Goal: Find specific page/section: Find specific page/section

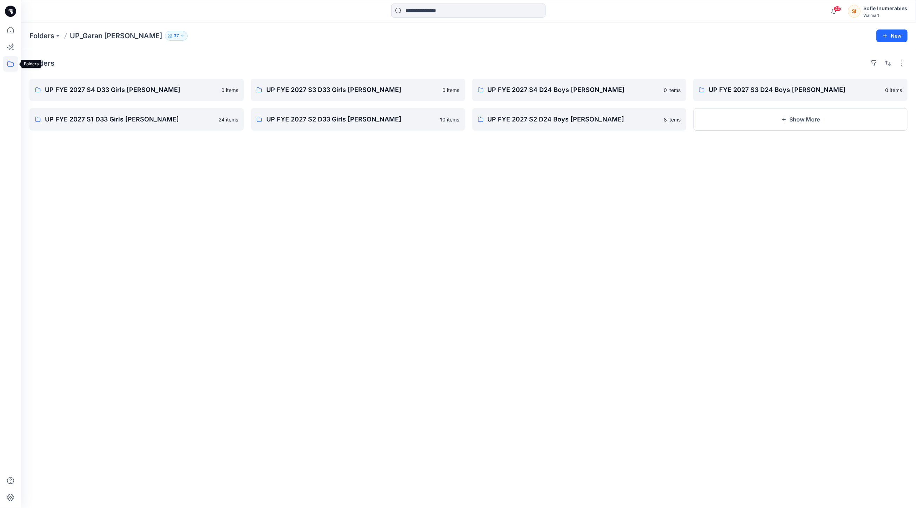
click at [10, 64] on icon at bounding box center [10, 63] width 15 height 15
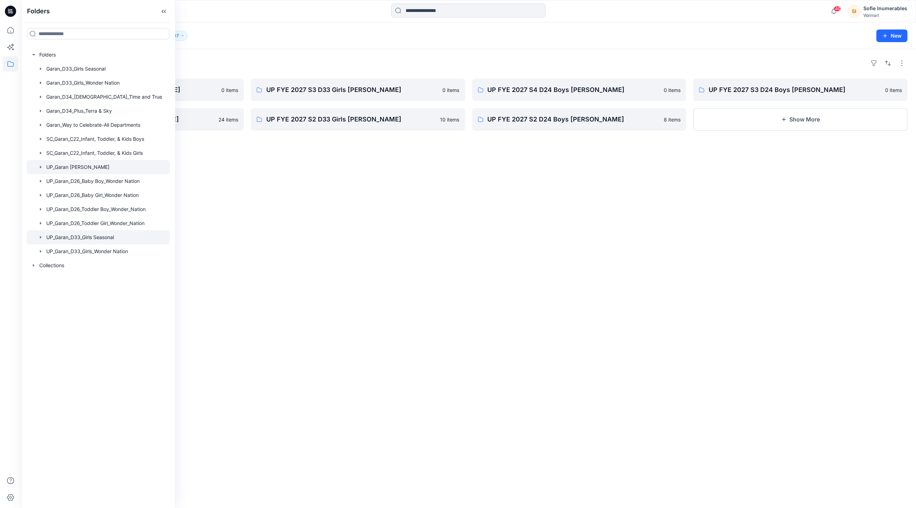
click at [41, 238] on icon "button" at bounding box center [40, 237] width 1 height 2
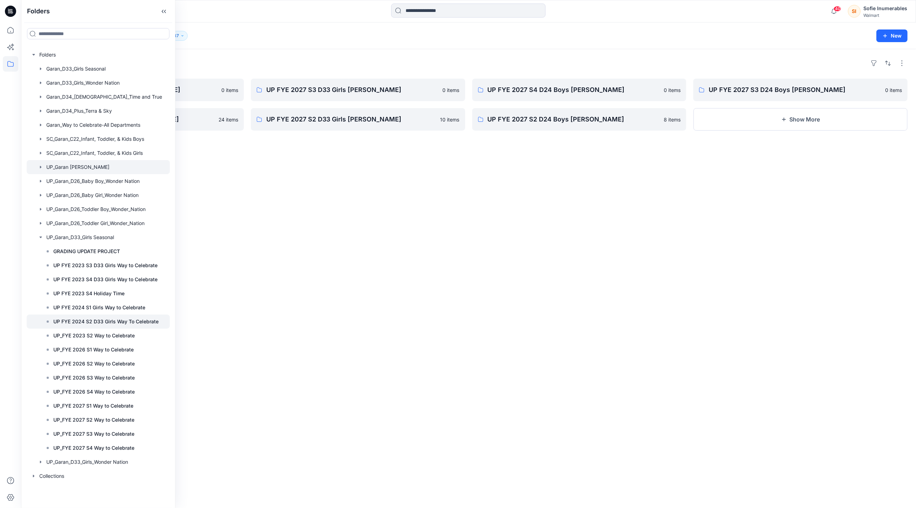
scroll to position [23, 0]
click at [134, 424] on p "UP_FYE 2027 S2 Way to Celebrate" at bounding box center [93, 419] width 81 height 8
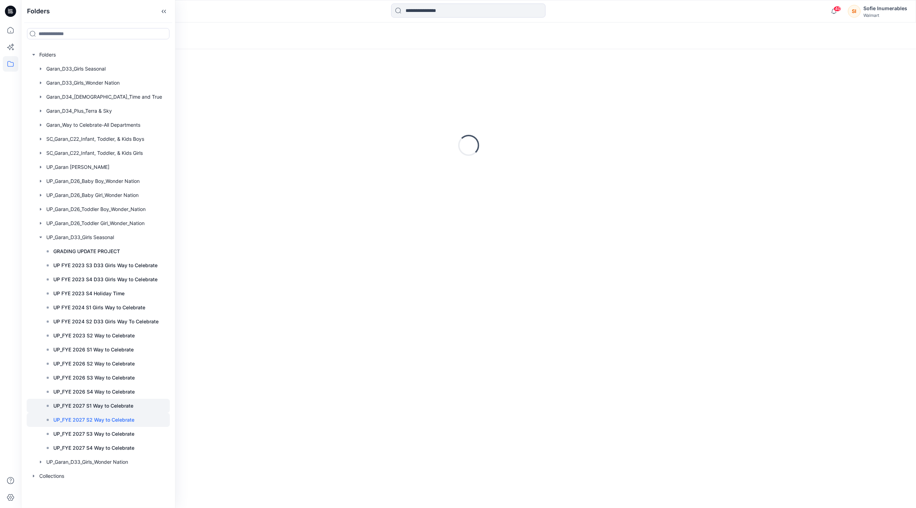
click at [118, 413] on div at bounding box center [98, 406] width 143 height 14
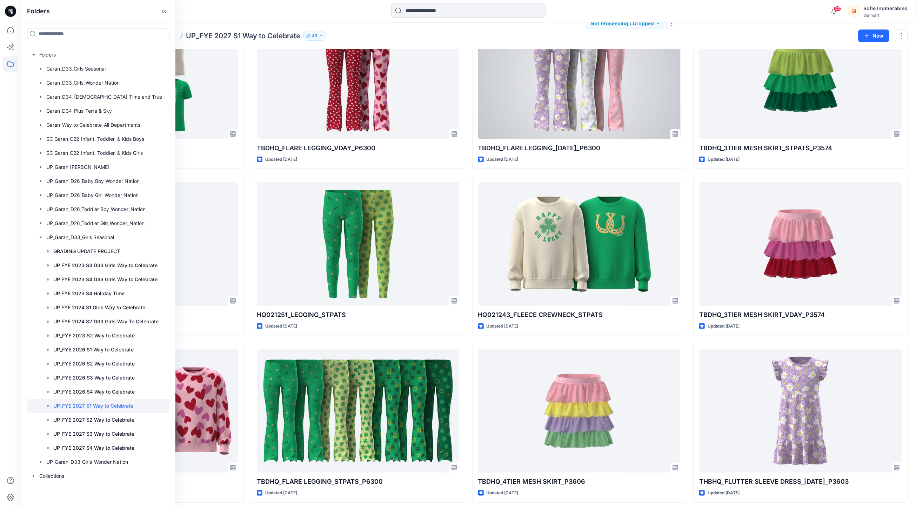
scroll to position [450, 0]
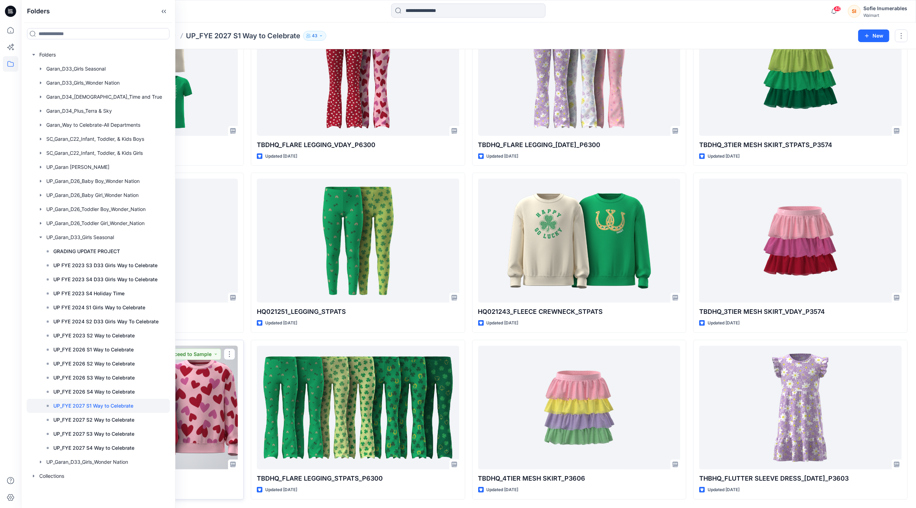
click at [213, 494] on div "HQ021233_FLEECE CREWNECK_VDAY Updated 2 months ago Proceed to Sample" at bounding box center [136, 420] width 214 height 160
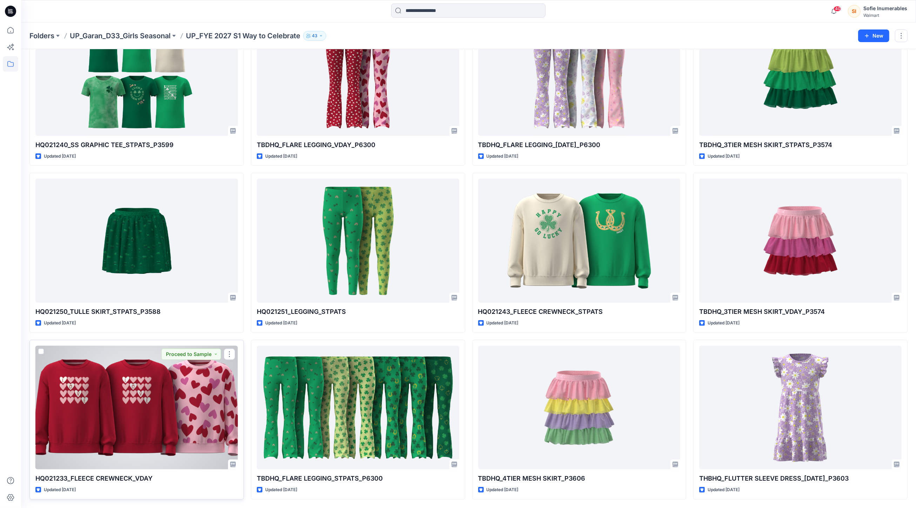
click at [197, 445] on div at bounding box center [136, 408] width 202 height 124
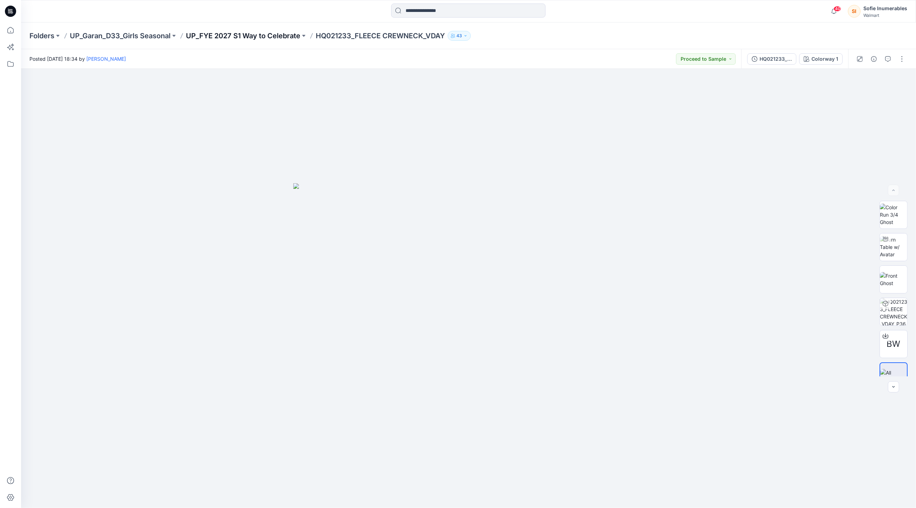
drag, startPoint x: 895, startPoint y: 223, endPoint x: 254, endPoint y: 35, distance: 667.6
click at [254, 35] on div "Folders UP_Garan_D33_Girls Seasonal UP_FYE 2027 S1 Way to Celebrate HQ021233_FL…" at bounding box center [468, 264] width 895 height 485
click at [274, 36] on p "UP_FYE 2027 S1 Way to Celebrate" at bounding box center [243, 36] width 114 height 10
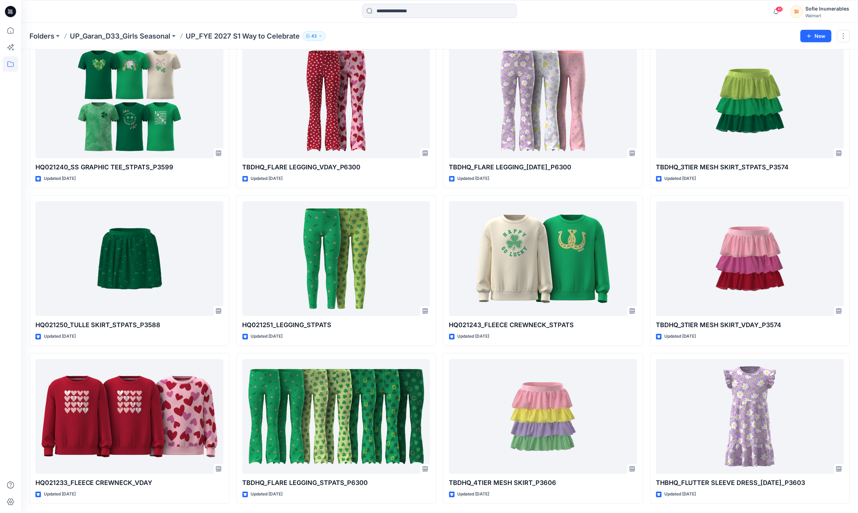
scroll to position [392, 0]
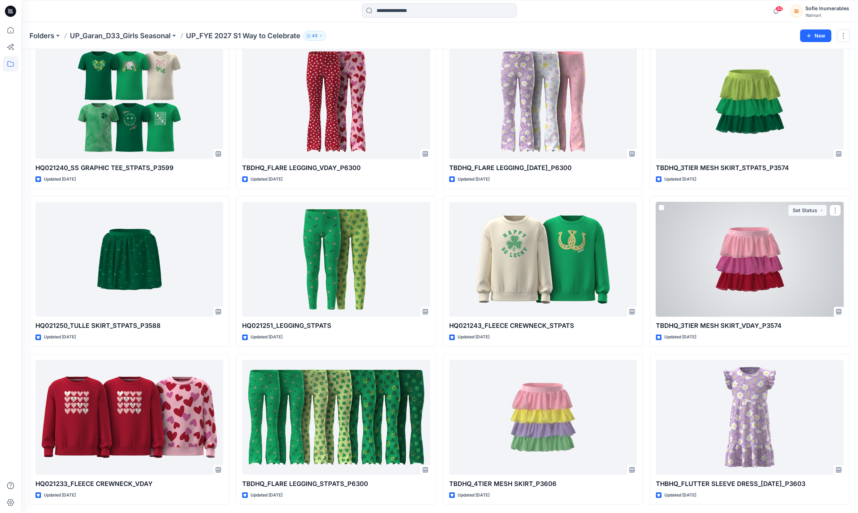
click at [728, 240] on div at bounding box center [750, 259] width 188 height 115
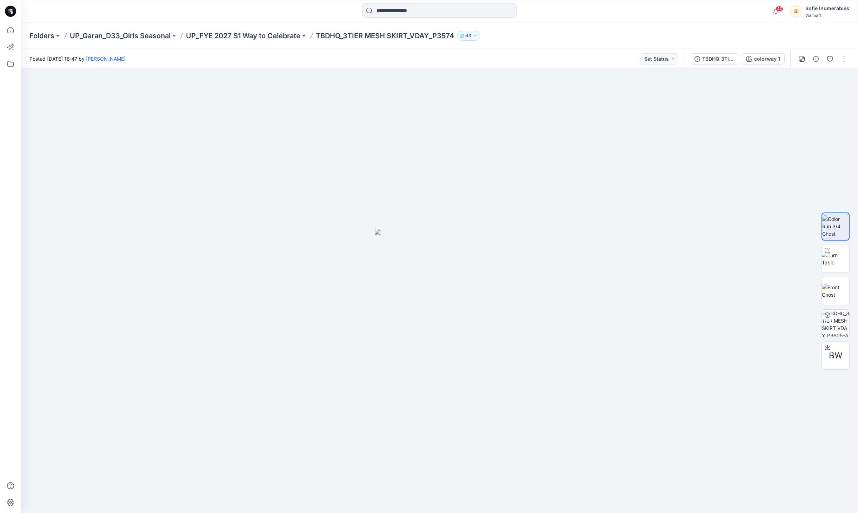
scroll to position [392, 0]
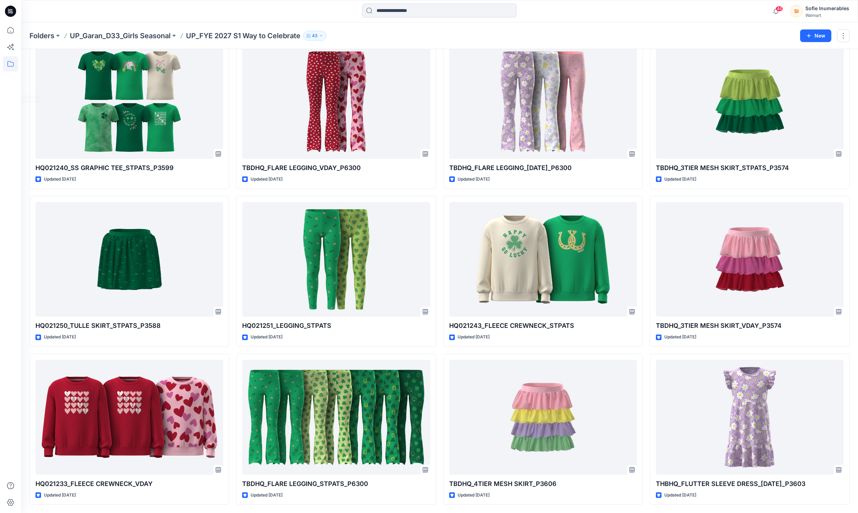
click at [8, 66] on icon at bounding box center [10, 63] width 15 height 15
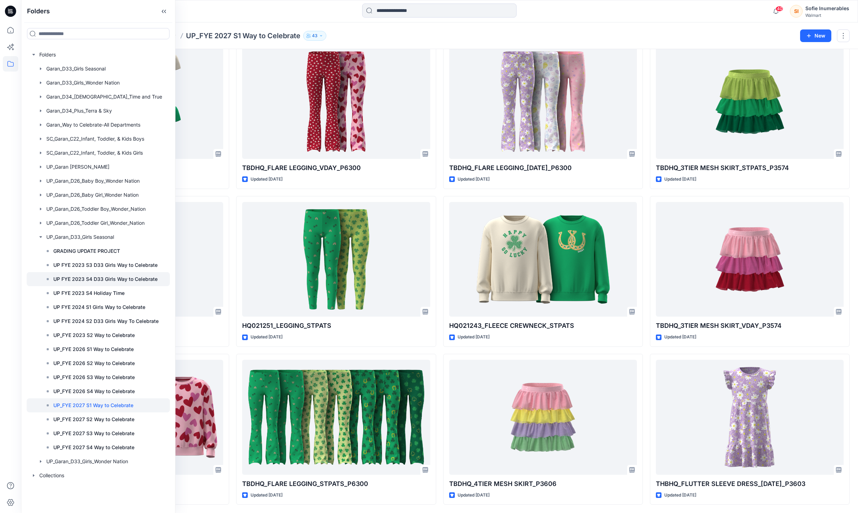
scroll to position [18, 0]
click at [106, 424] on p "UP_FYE 2027 S2 Way to Celebrate" at bounding box center [93, 419] width 81 height 8
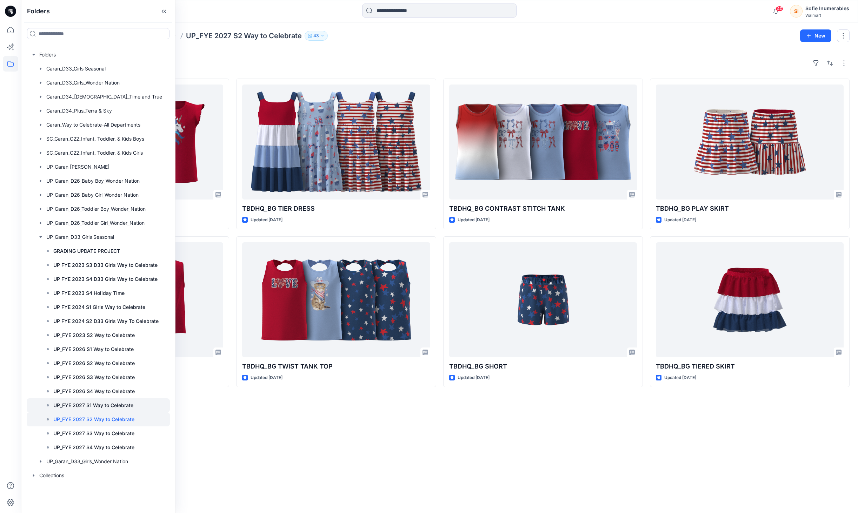
click at [133, 410] on p "UP_FYE 2027 S1 Way to Celebrate" at bounding box center [93, 405] width 80 height 8
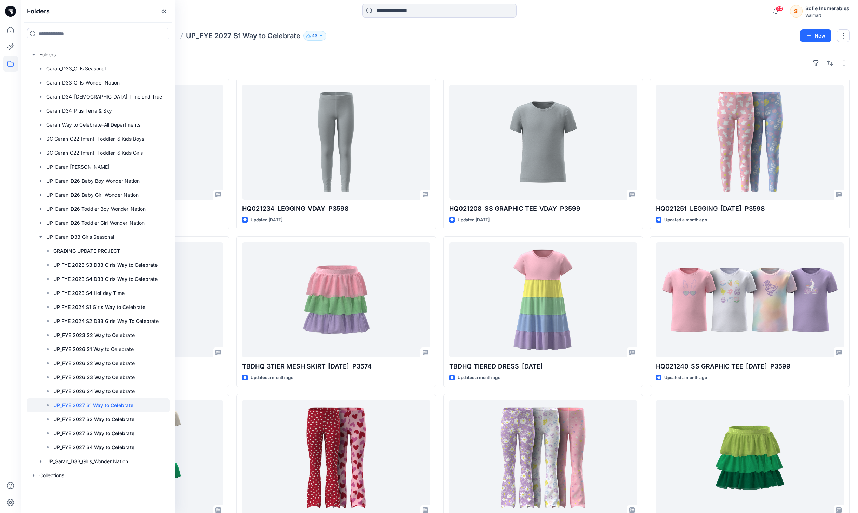
click at [504, 69] on div "Styles" at bounding box center [439, 63] width 820 height 11
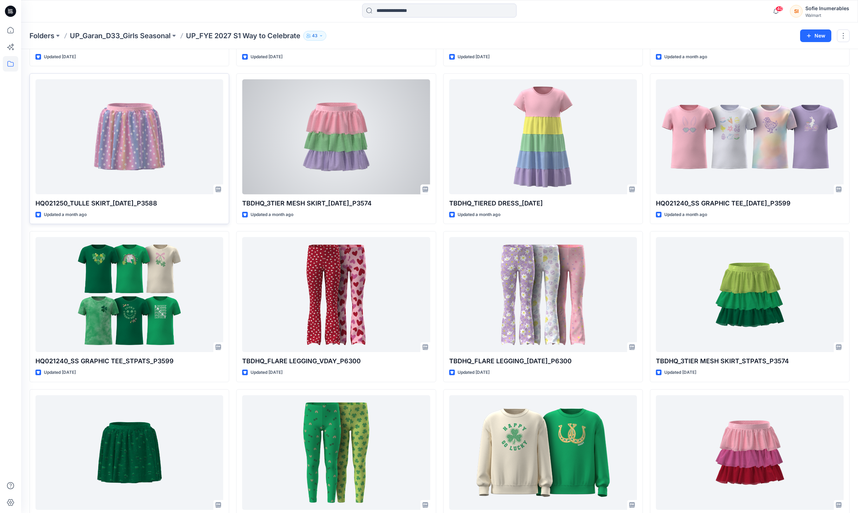
scroll to position [170, 0]
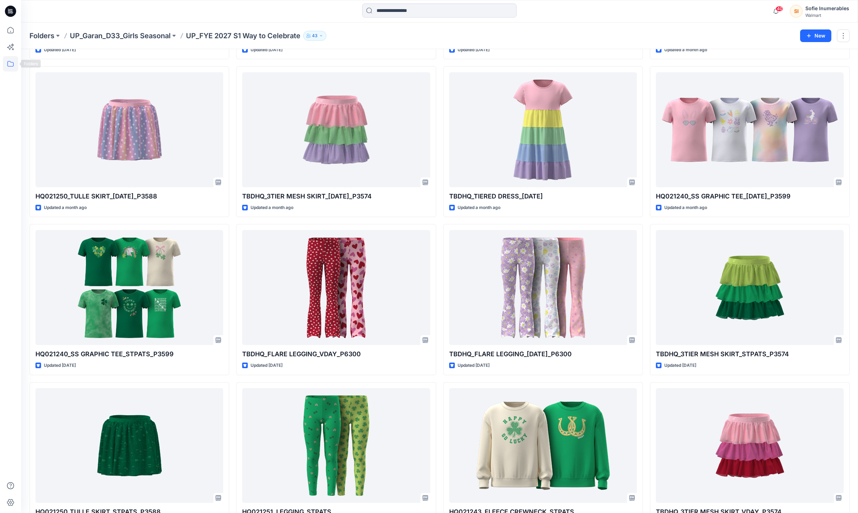
click at [14, 63] on icon at bounding box center [10, 63] width 15 height 15
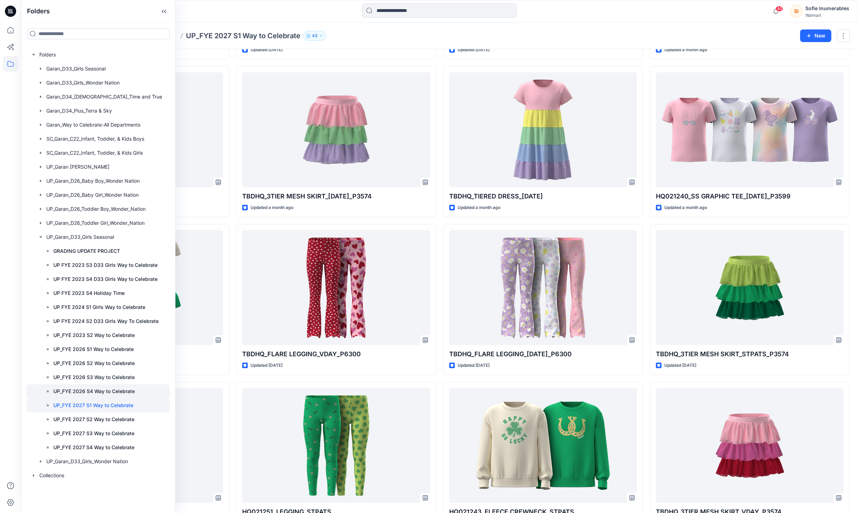
click at [130, 396] on p "UP_FYE 2026 S4 Way to Celebrate" at bounding box center [93, 391] width 81 height 8
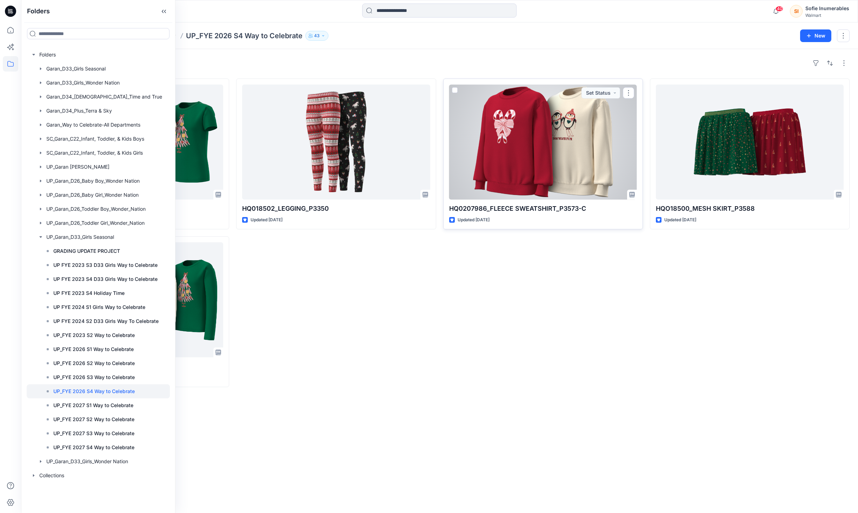
click at [570, 133] on div at bounding box center [543, 142] width 188 height 115
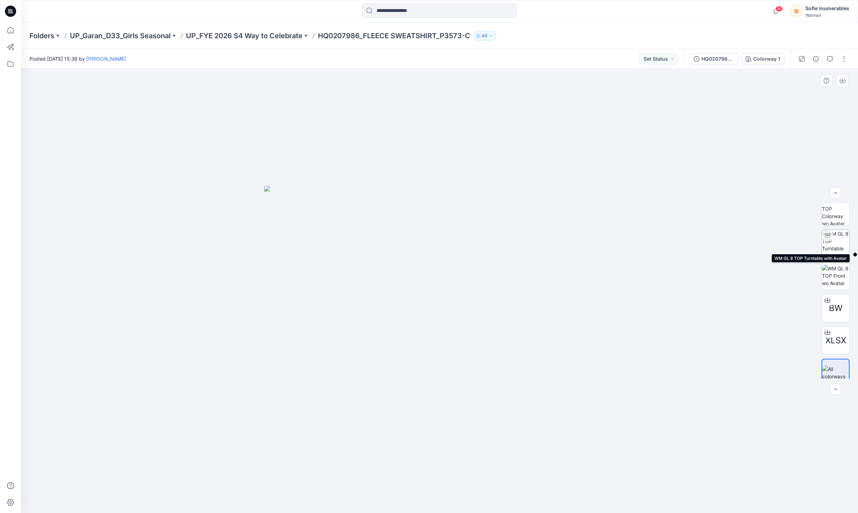
scroll to position [14, 0]
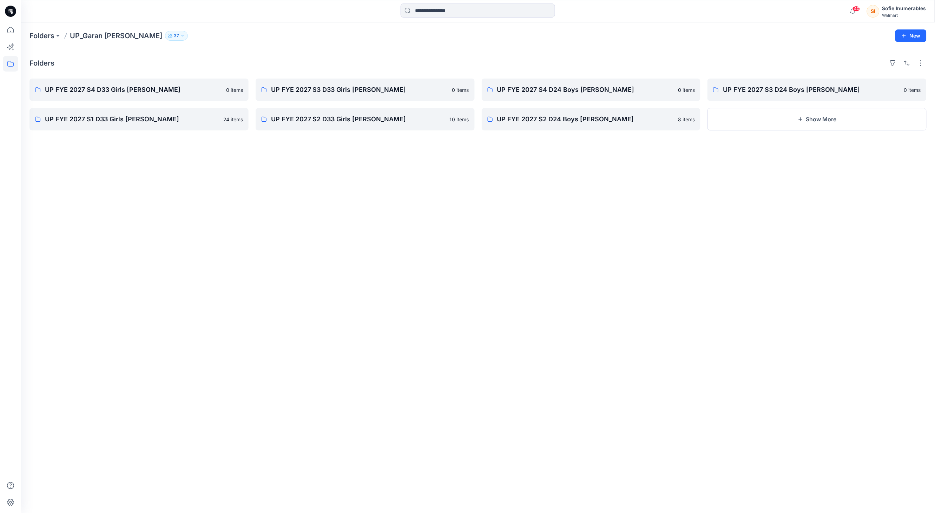
click at [11, 65] on icon at bounding box center [10, 63] width 15 height 15
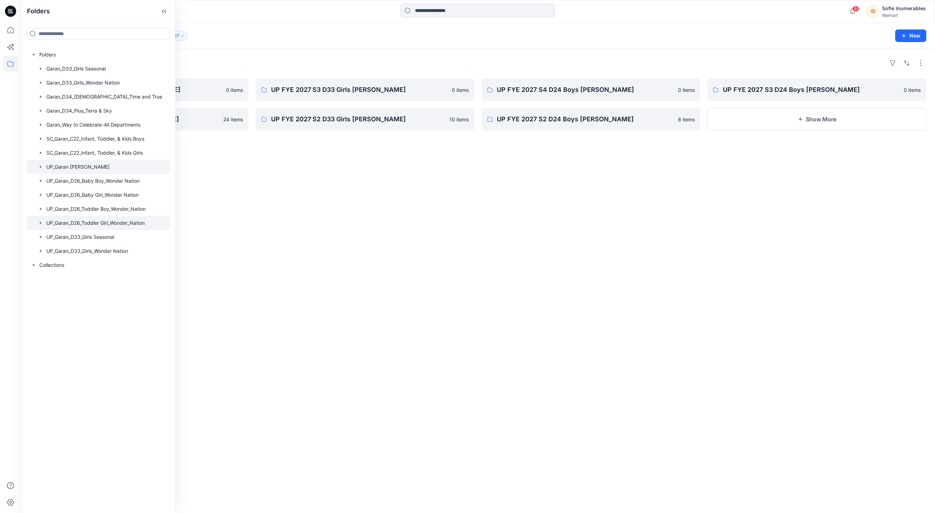
click at [44, 226] on icon "button" at bounding box center [41, 223] width 6 height 6
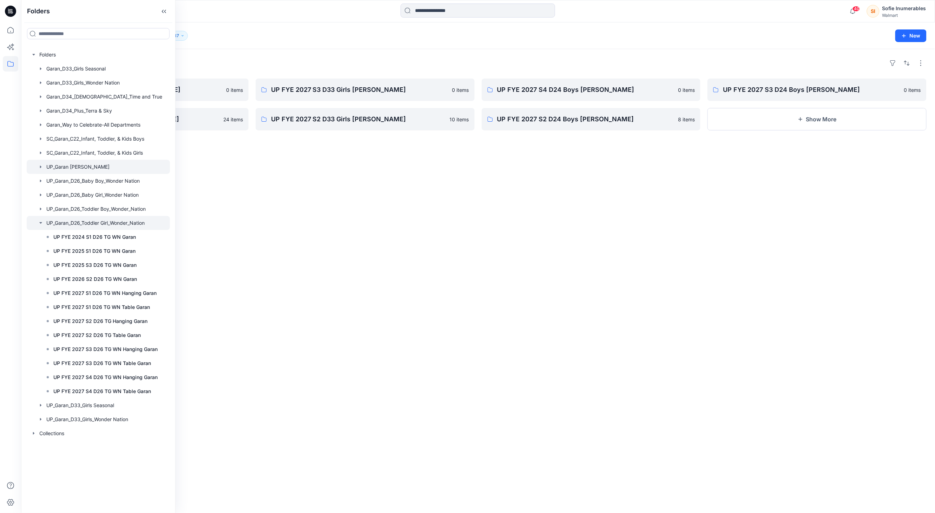
click at [42, 224] on icon "button" at bounding box center [40, 222] width 2 height 1
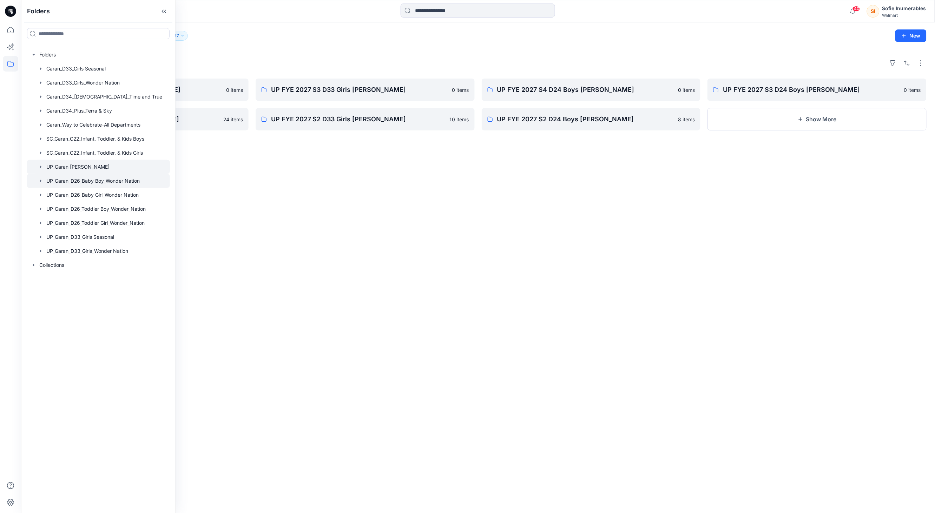
click at [44, 184] on icon "button" at bounding box center [41, 181] width 6 height 6
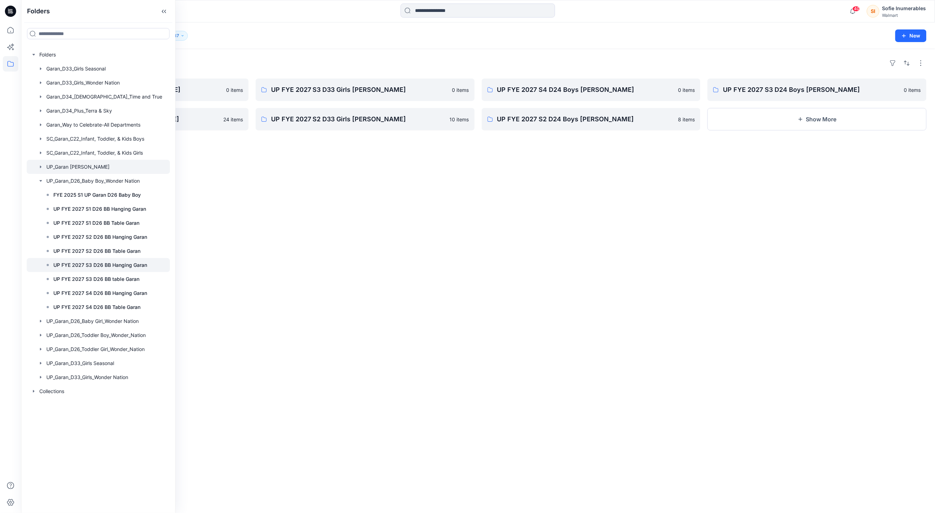
click at [105, 270] on p "UP FYE 2027 S3 D26 BB Hanging Garan" at bounding box center [100, 265] width 94 height 8
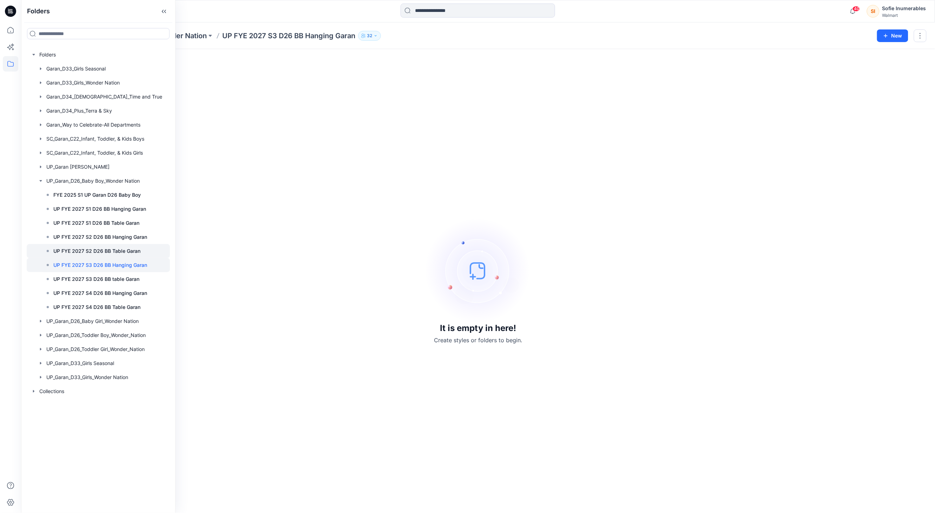
click at [131, 255] on p "UP FYE 2027 S2 D26 BB Table Garan" at bounding box center [96, 251] width 87 height 8
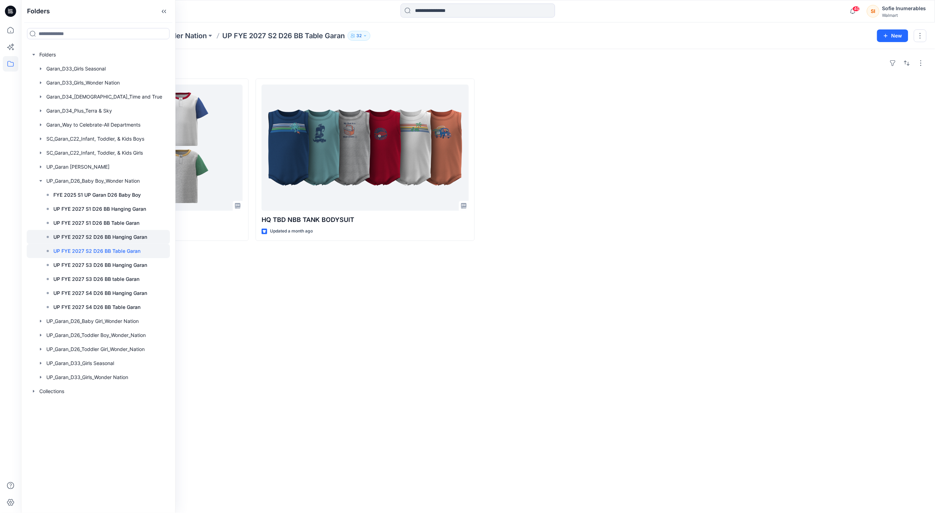
click at [142, 241] on p "UP FYE 2027 S2 D26 BB Hanging Garan" at bounding box center [100, 237] width 94 height 8
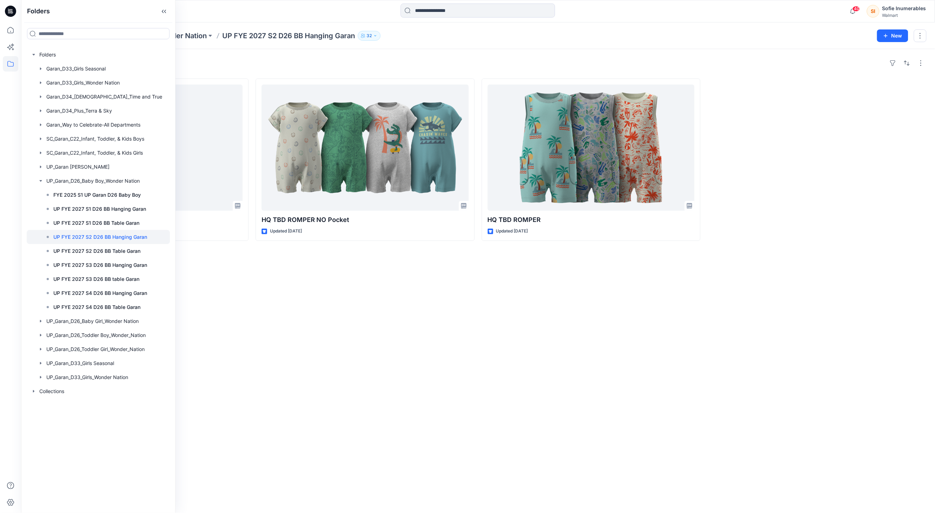
drag, startPoint x: 307, startPoint y: 310, endPoint x: 300, endPoint y: 294, distance: 17.1
click at [307, 310] on div "Styles HQ TBD ROMPER WITH HALF BACK MOON Updated 18 days ago HQ TBD ROMPER NO P…" at bounding box center [477, 281] width 913 height 464
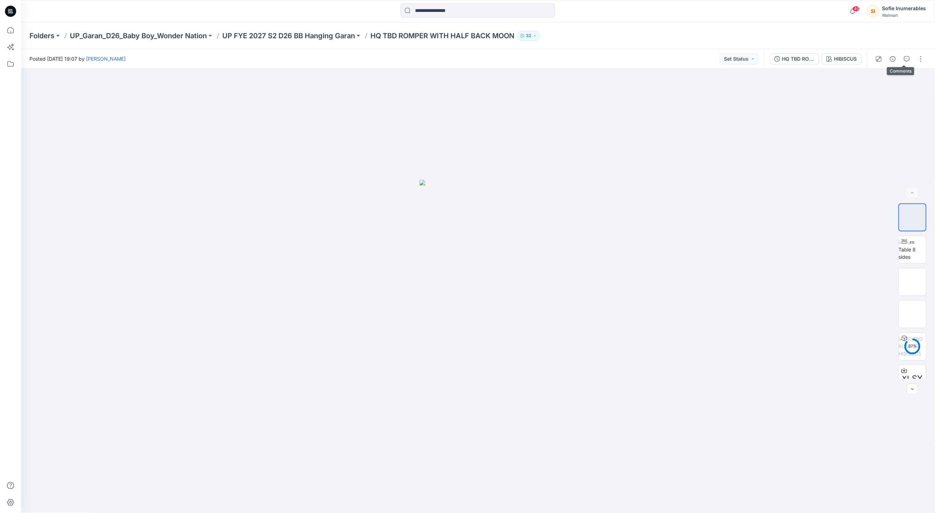
click at [904, 60] on icon "button" at bounding box center [907, 59] width 6 height 6
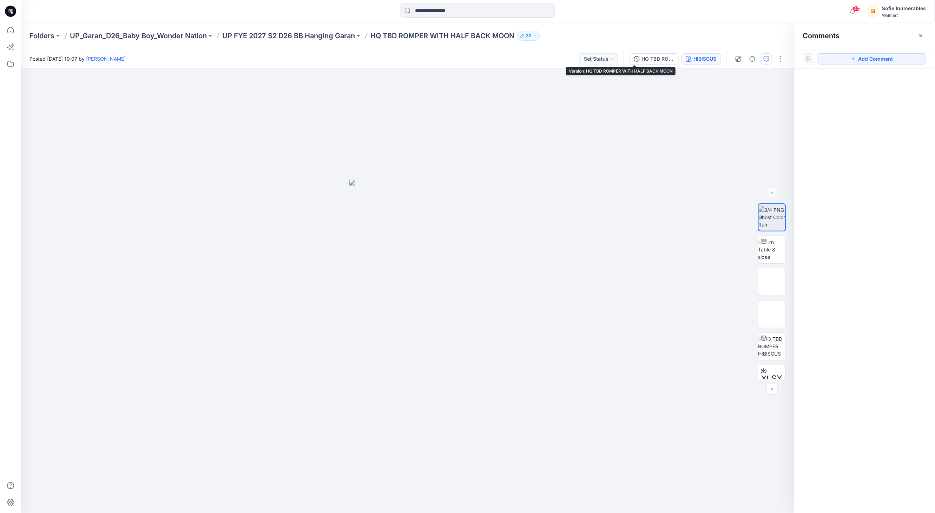
click at [681, 59] on button "HIBISCUS" at bounding box center [701, 58] width 40 height 11
click at [635, 63] on button "HQ TBD ROMPER WITH HALF BACK MOON" at bounding box center [653, 58] width 49 height 11
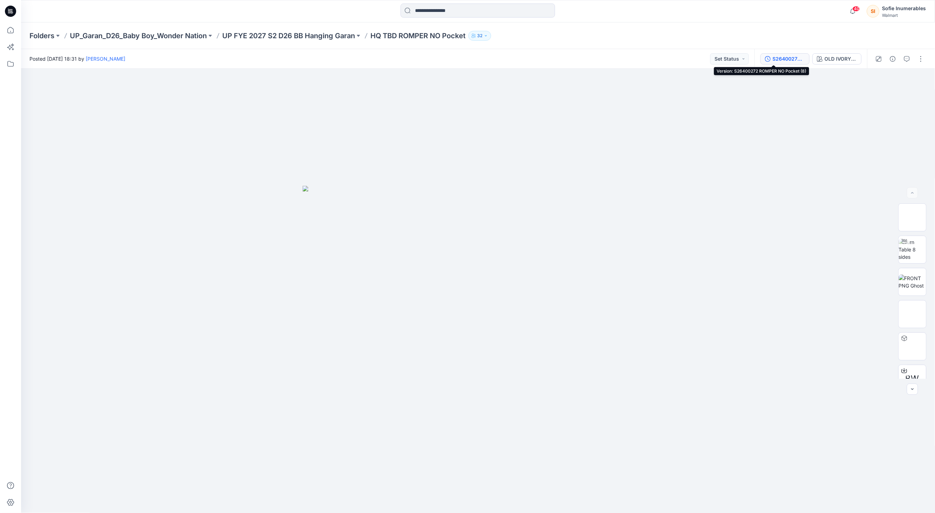
click at [772, 59] on div "S26400272 ROMPER NO Pocket (8)" at bounding box center [788, 59] width 32 height 8
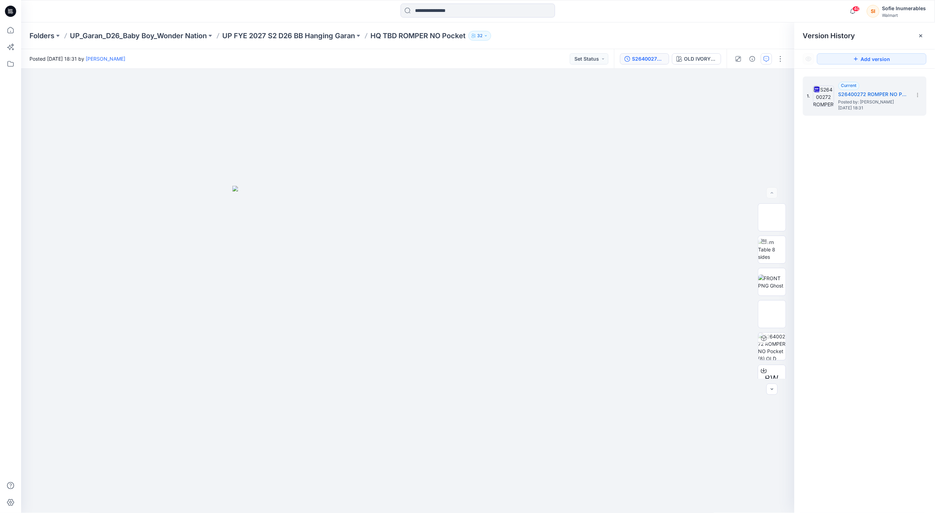
click at [763, 60] on icon "button" at bounding box center [766, 59] width 6 height 6
